Goal: Information Seeking & Learning: Learn about a topic

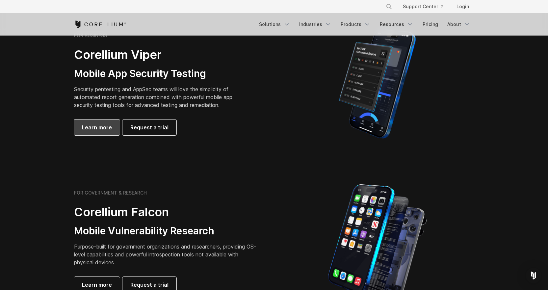
click at [100, 124] on span "Learn more" at bounding box center [97, 127] width 30 height 8
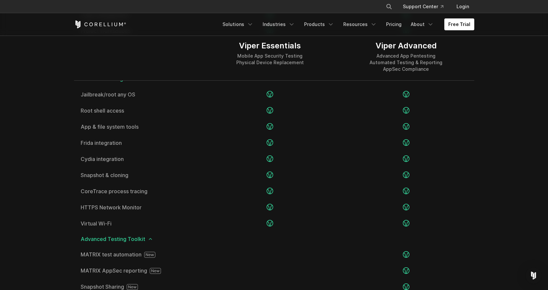
scroll to position [889, 0]
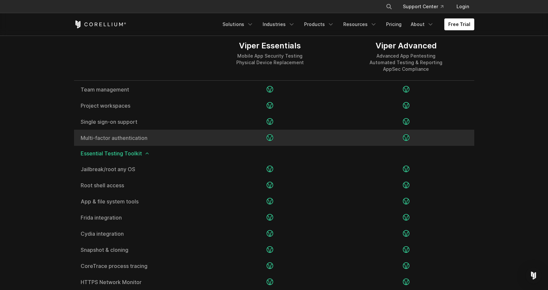
click at [270, 139] on icon at bounding box center [270, 137] width 7 height 7
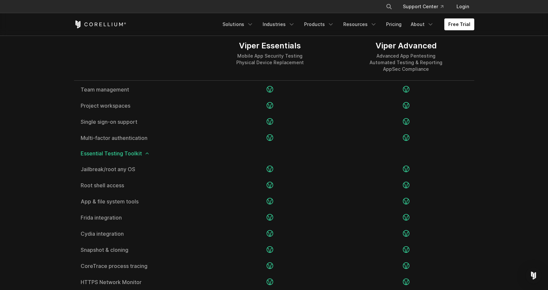
click at [139, 157] on div "Essential Testing Toolkit" at bounding box center [274, 153] width 400 height 15
click at [144, 154] on icon at bounding box center [146, 153] width 5 height 5
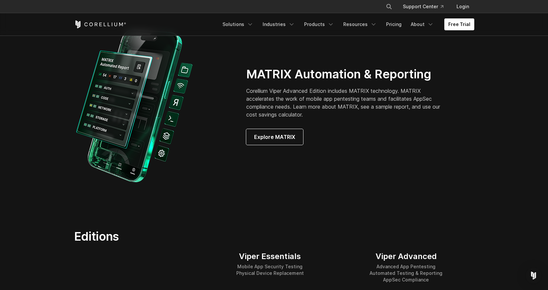
scroll to position [658, 0]
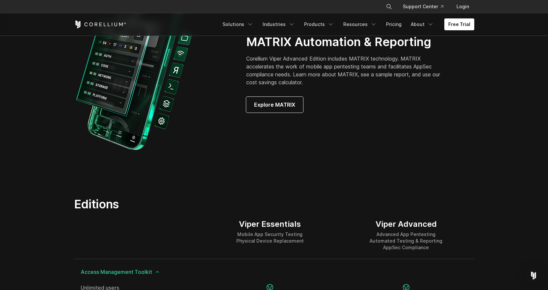
click at [154, 269] on div "Access Management Toolkit" at bounding box center [274, 271] width 400 height 15
click at [155, 273] on icon at bounding box center [157, 271] width 5 height 5
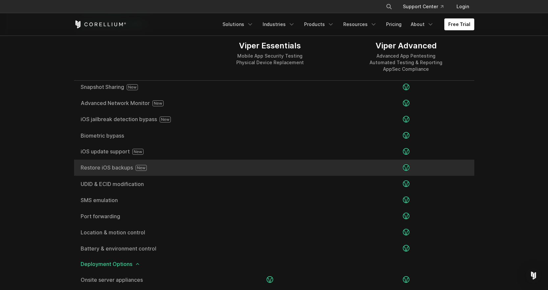
scroll to position [922, 0]
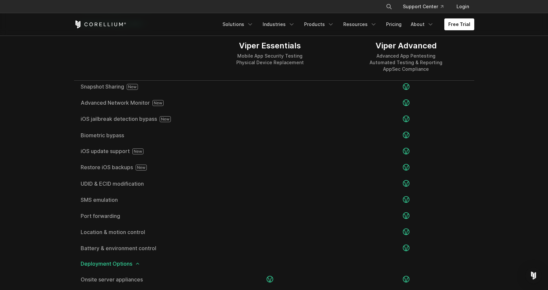
click at [136, 264] on icon at bounding box center [137, 263] width 5 height 5
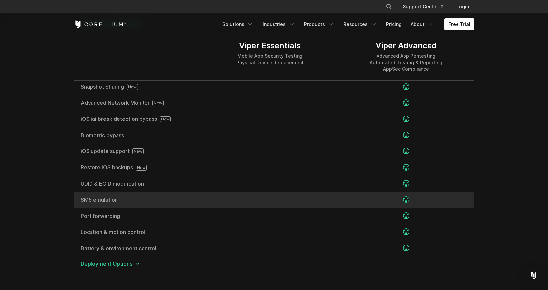
scroll to position [790, 0]
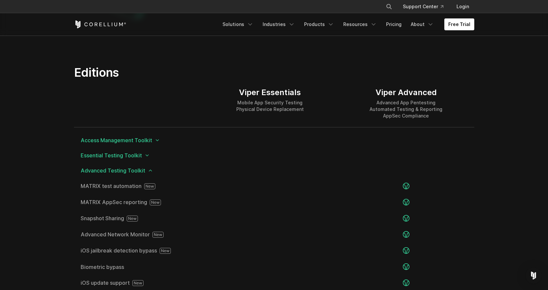
click at [150, 172] on icon at bounding box center [150, 170] width 5 height 5
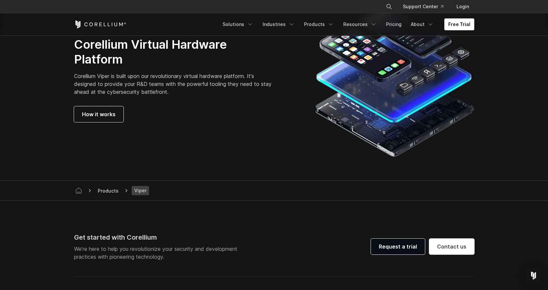
scroll to position [1311, 0]
